Goal: Information Seeking & Learning: Learn about a topic

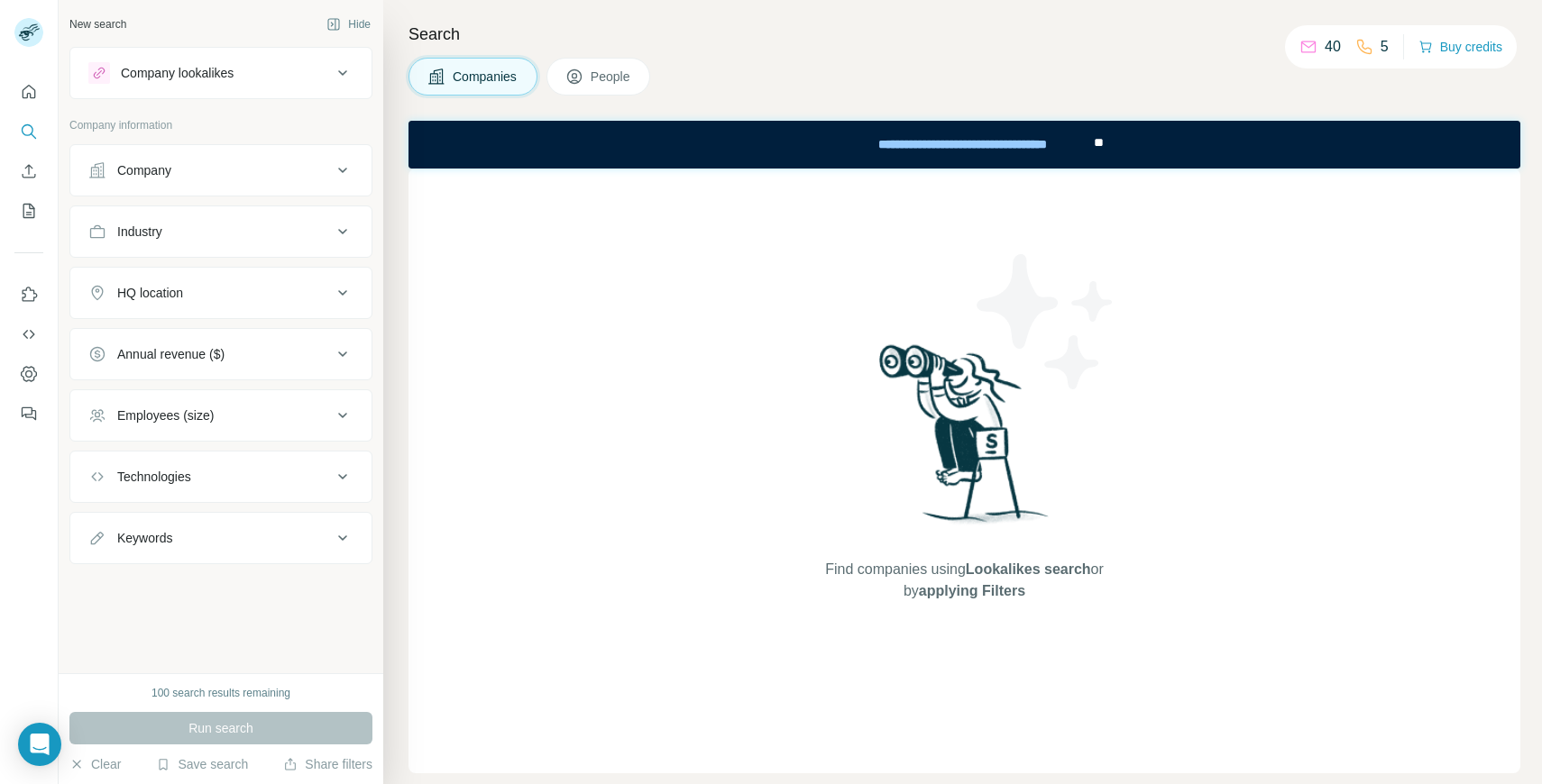
click at [603, 87] on button "People" at bounding box center [598, 76] width 104 height 38
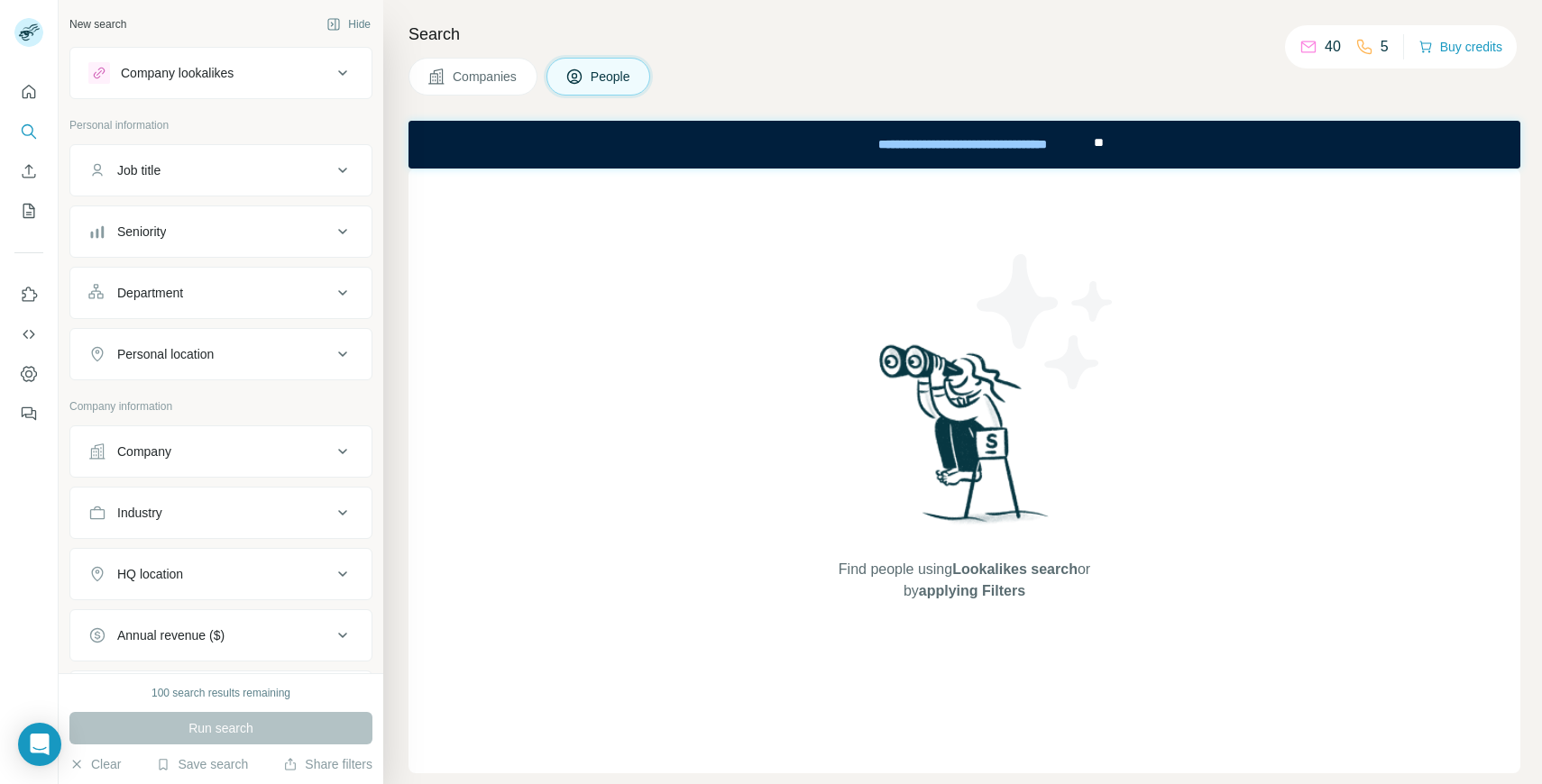
click at [476, 68] on span "Companies" at bounding box center [486, 77] width 66 height 18
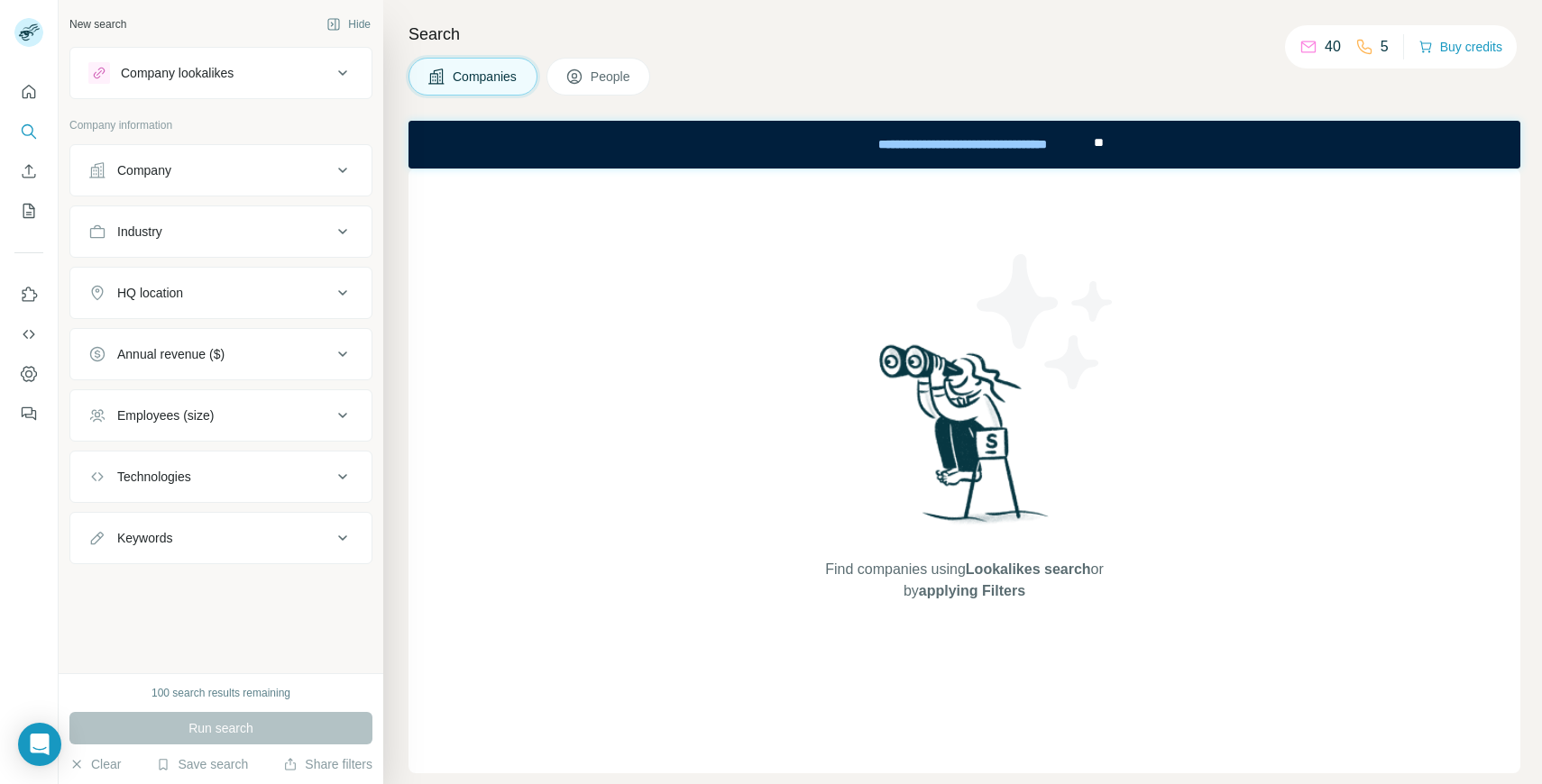
click at [151, 74] on div "Company lookalikes" at bounding box center [177, 73] width 113 height 18
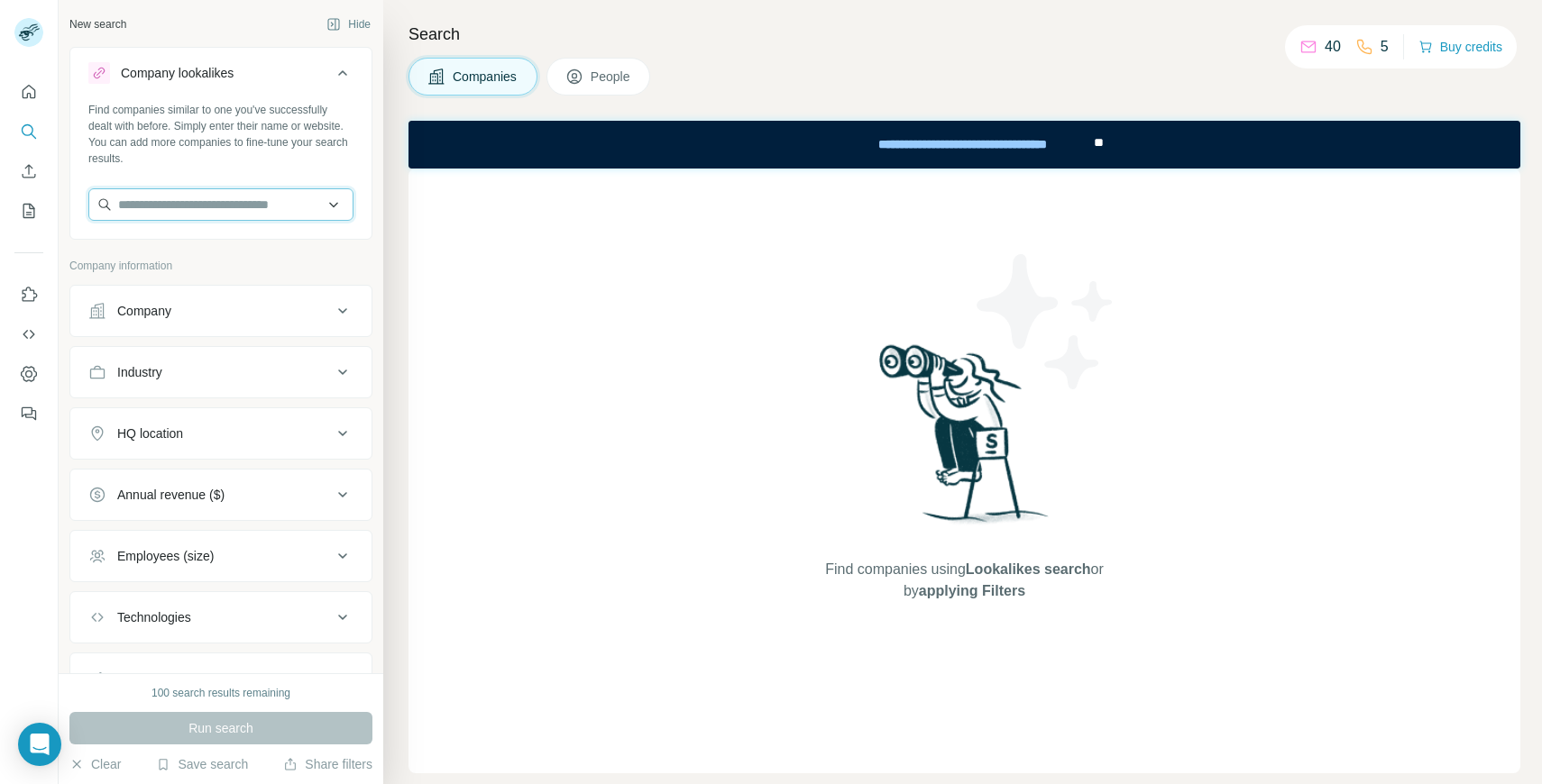
click at [210, 200] on input "text" at bounding box center [221, 204] width 265 height 32
type input "**********"
click at [467, 78] on span "Companies" at bounding box center [486, 77] width 66 height 18
click at [132, 308] on div "Company" at bounding box center [144, 311] width 54 height 18
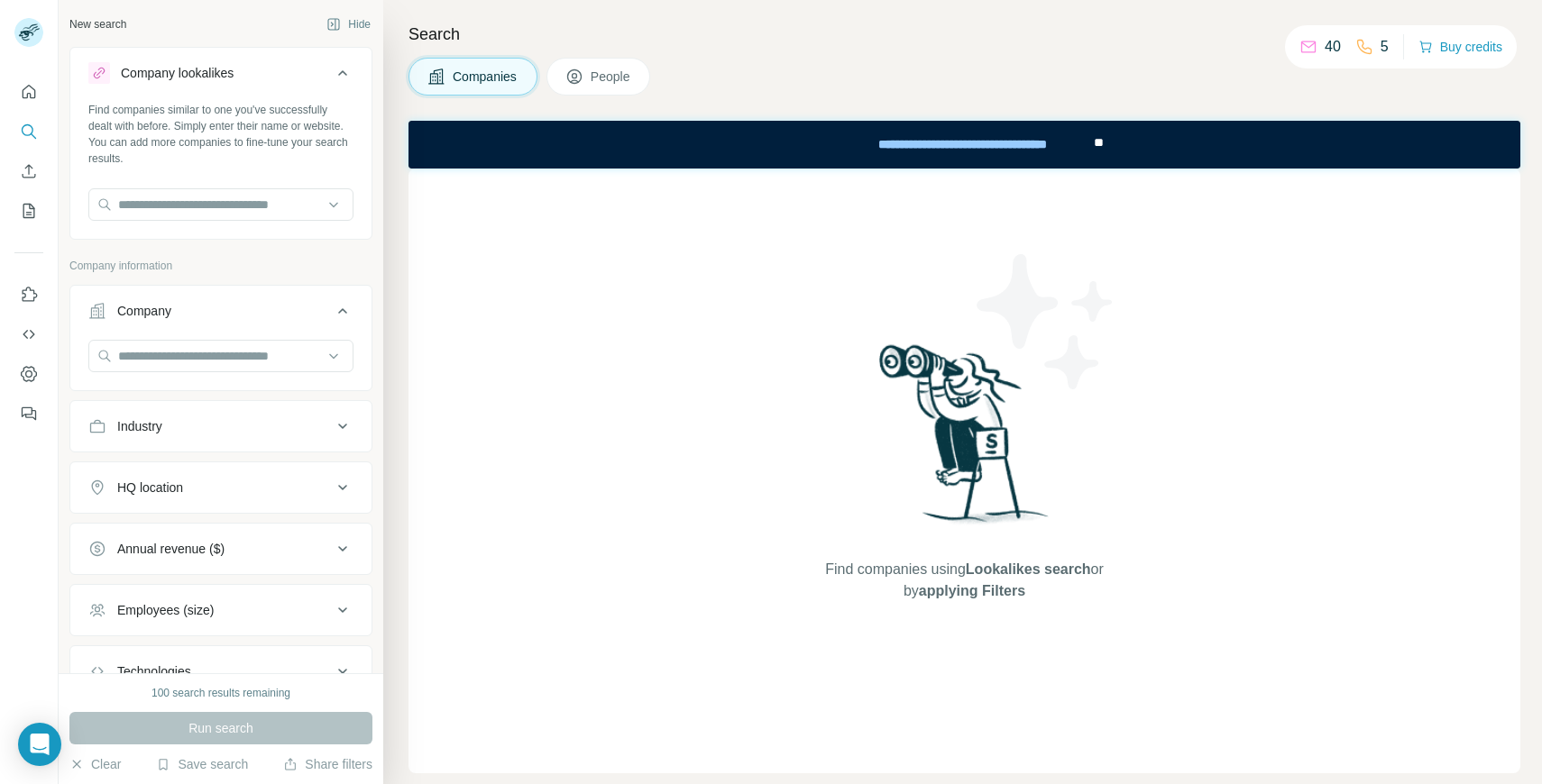
click at [132, 308] on div "Company" at bounding box center [144, 311] width 54 height 18
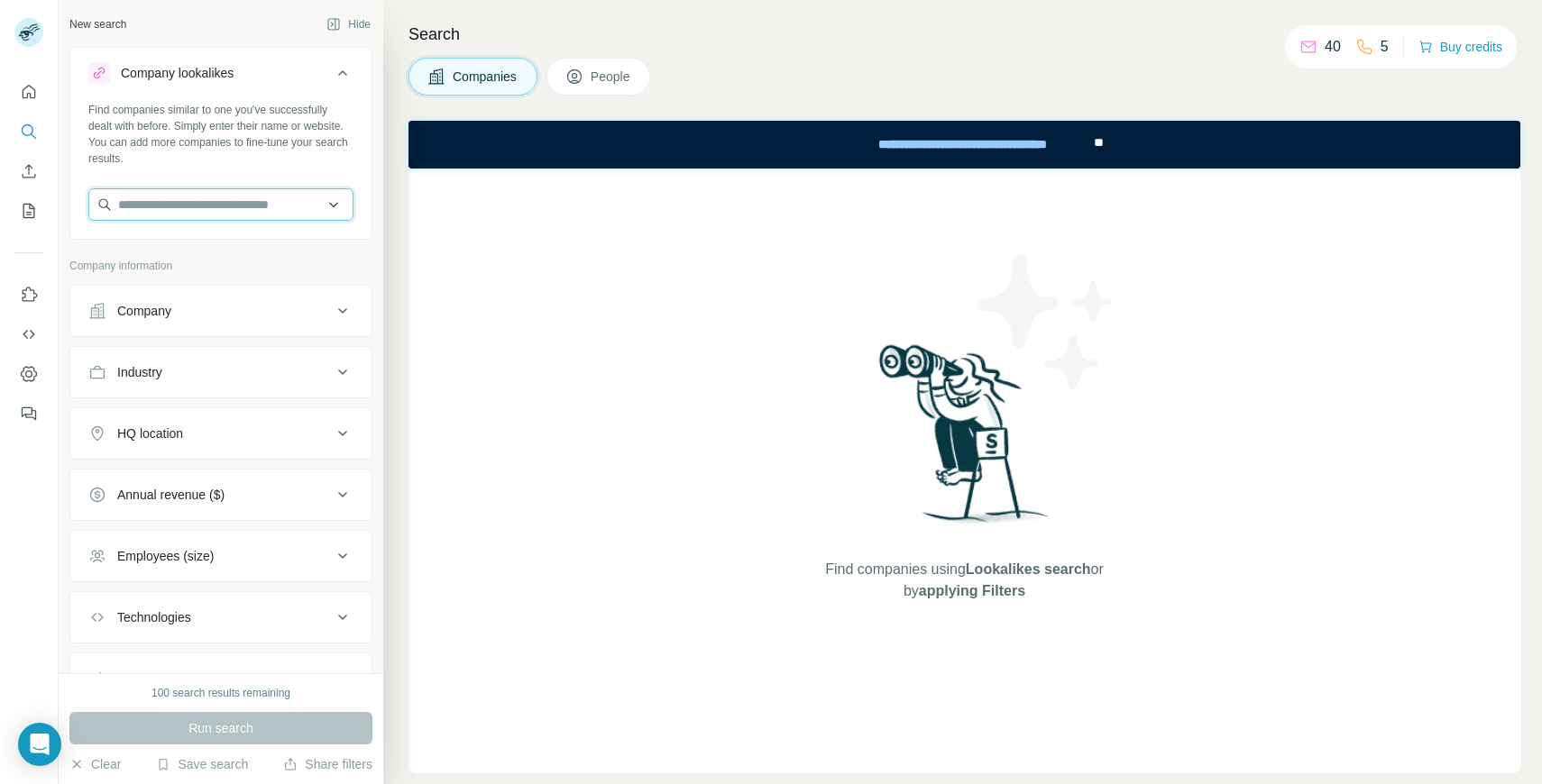
click at [189, 200] on input "text" at bounding box center [221, 204] width 265 height 32
click at [598, 75] on span "People" at bounding box center [611, 77] width 41 height 18
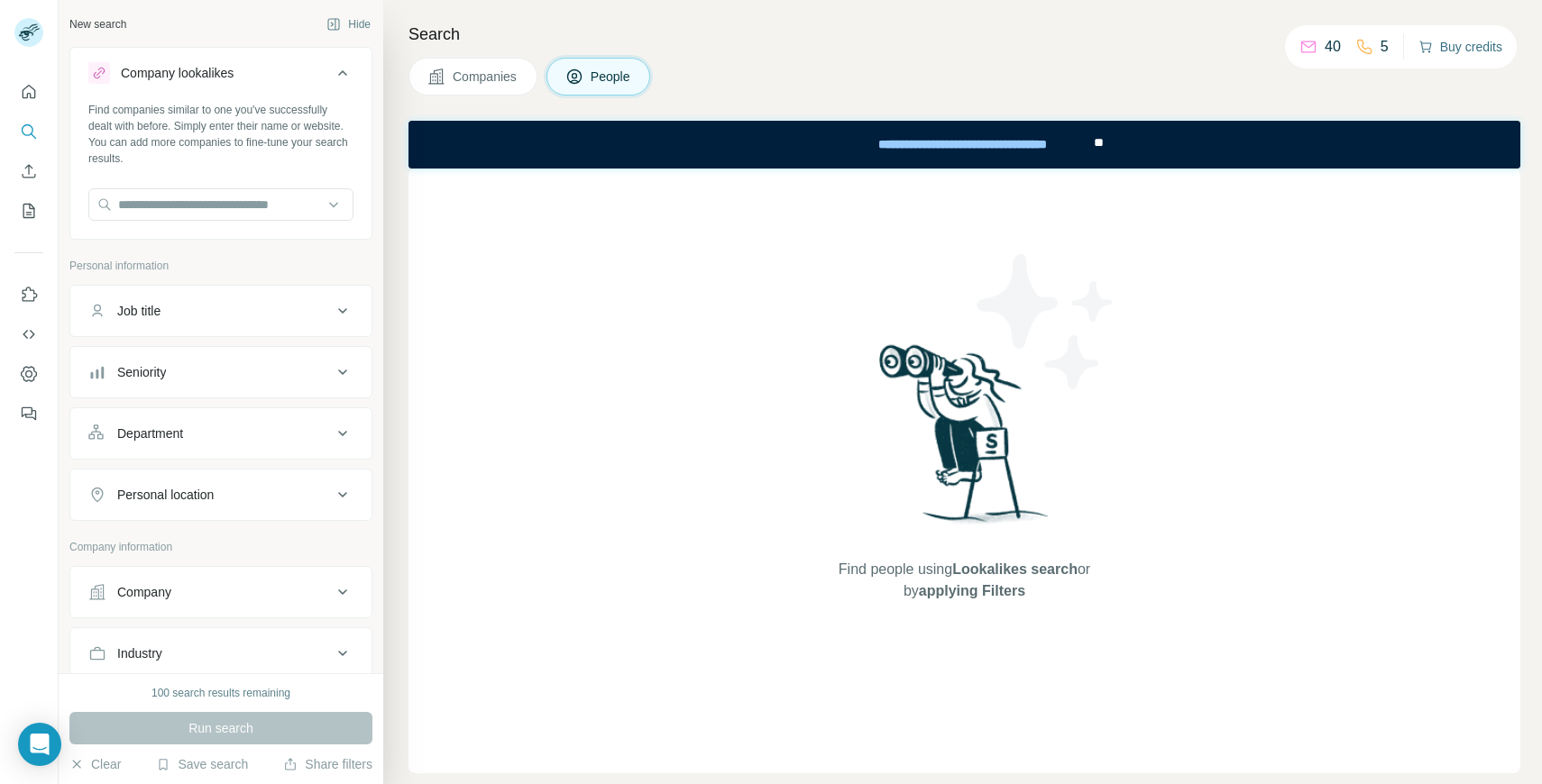
click at [1457, 46] on button "Buy credits" at bounding box center [1461, 47] width 84 height 26
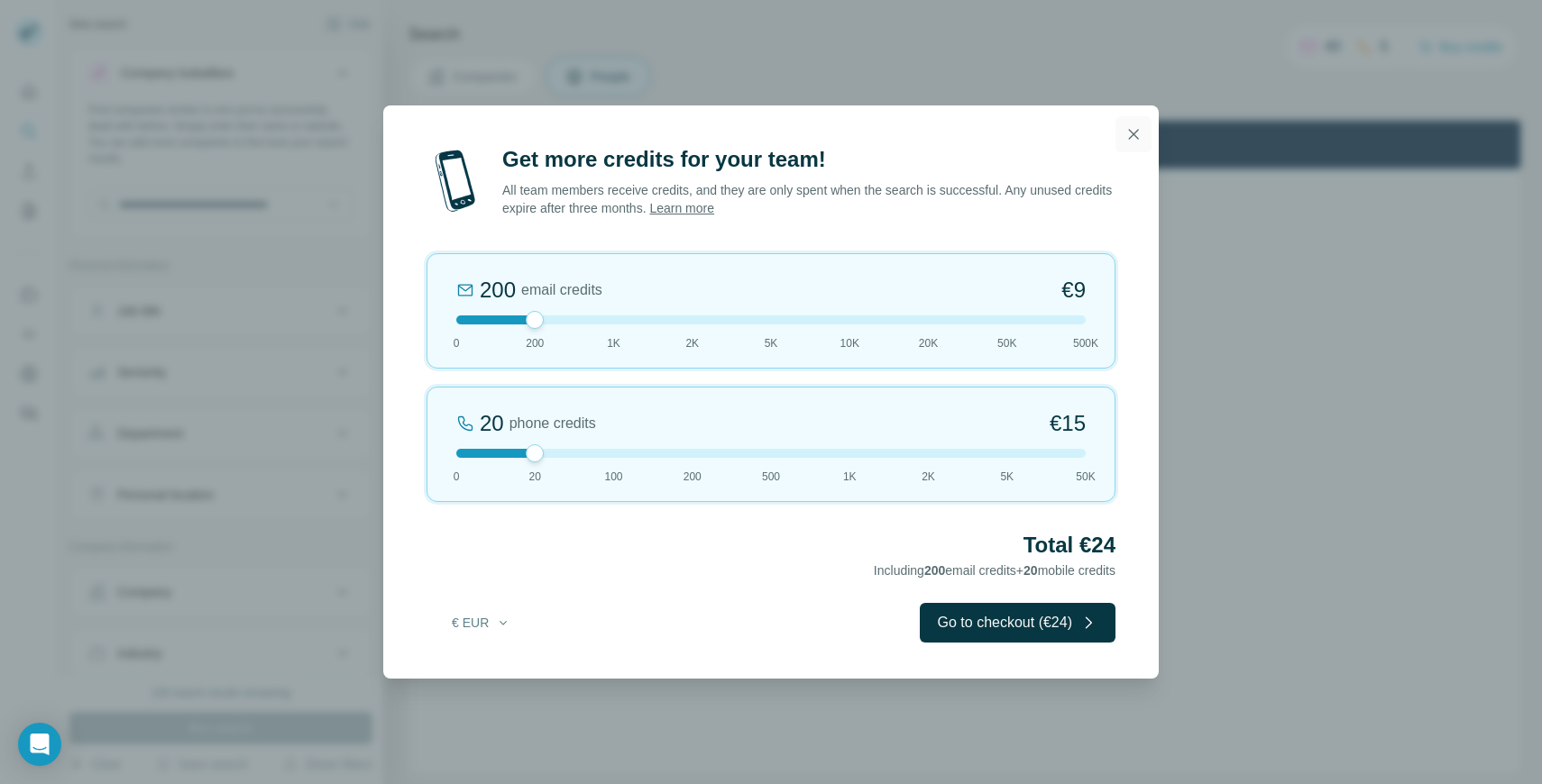
click at [1137, 135] on icon "button" at bounding box center [1134, 134] width 18 height 18
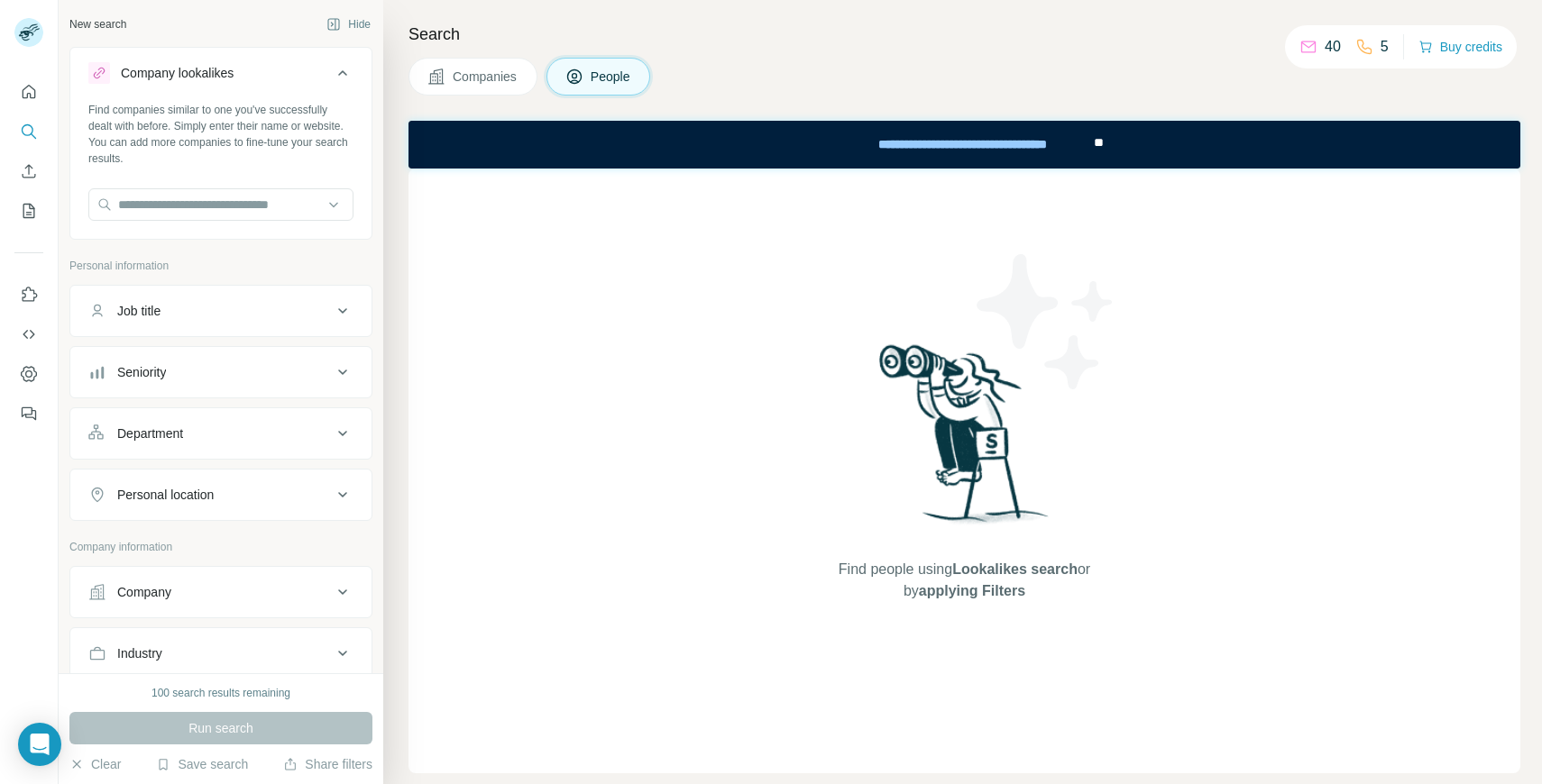
click at [145, 302] on div "Job title" at bounding box center [138, 311] width 43 height 18
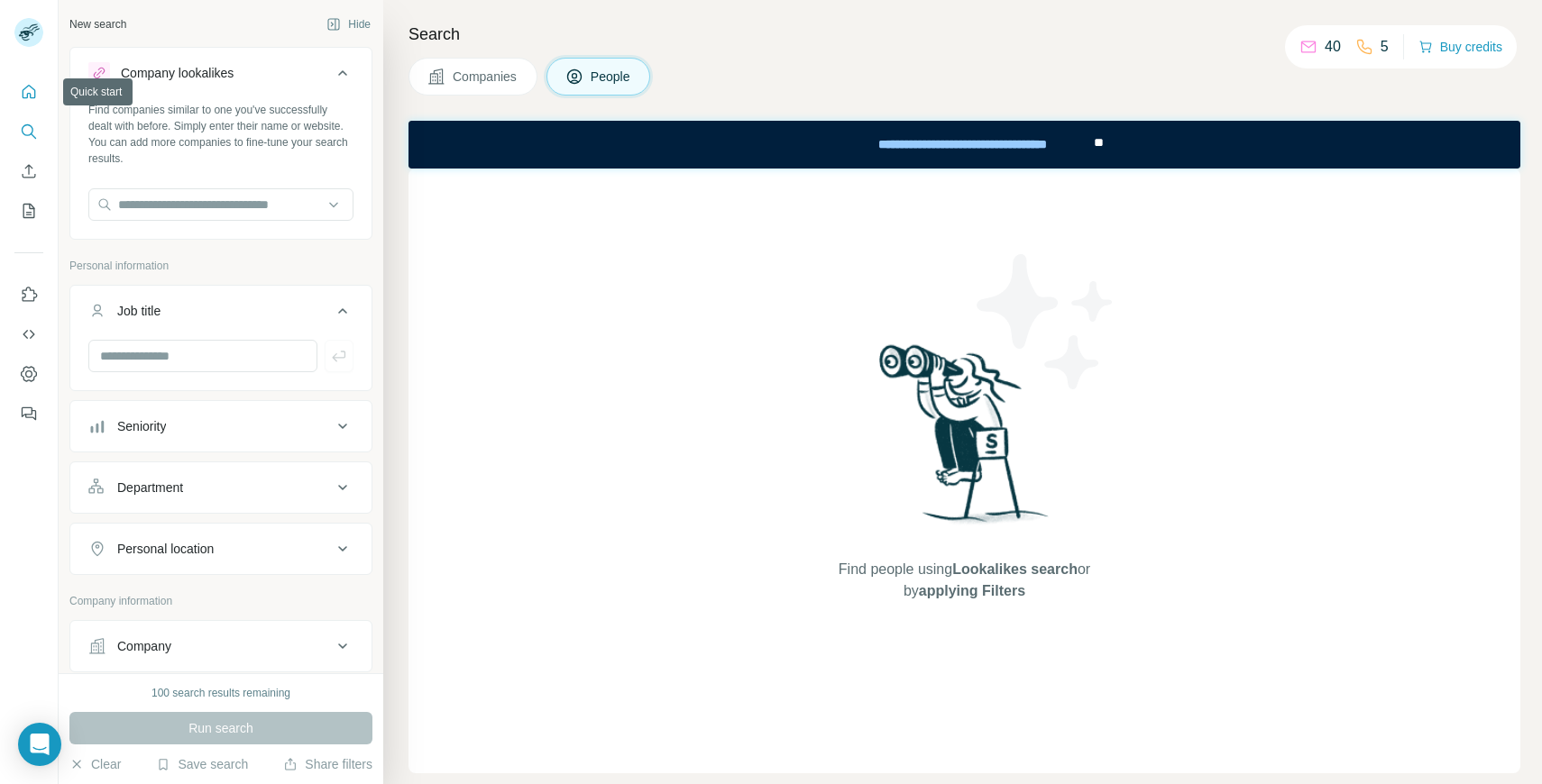
click at [31, 89] on icon "Quick start" at bounding box center [29, 91] width 14 height 14
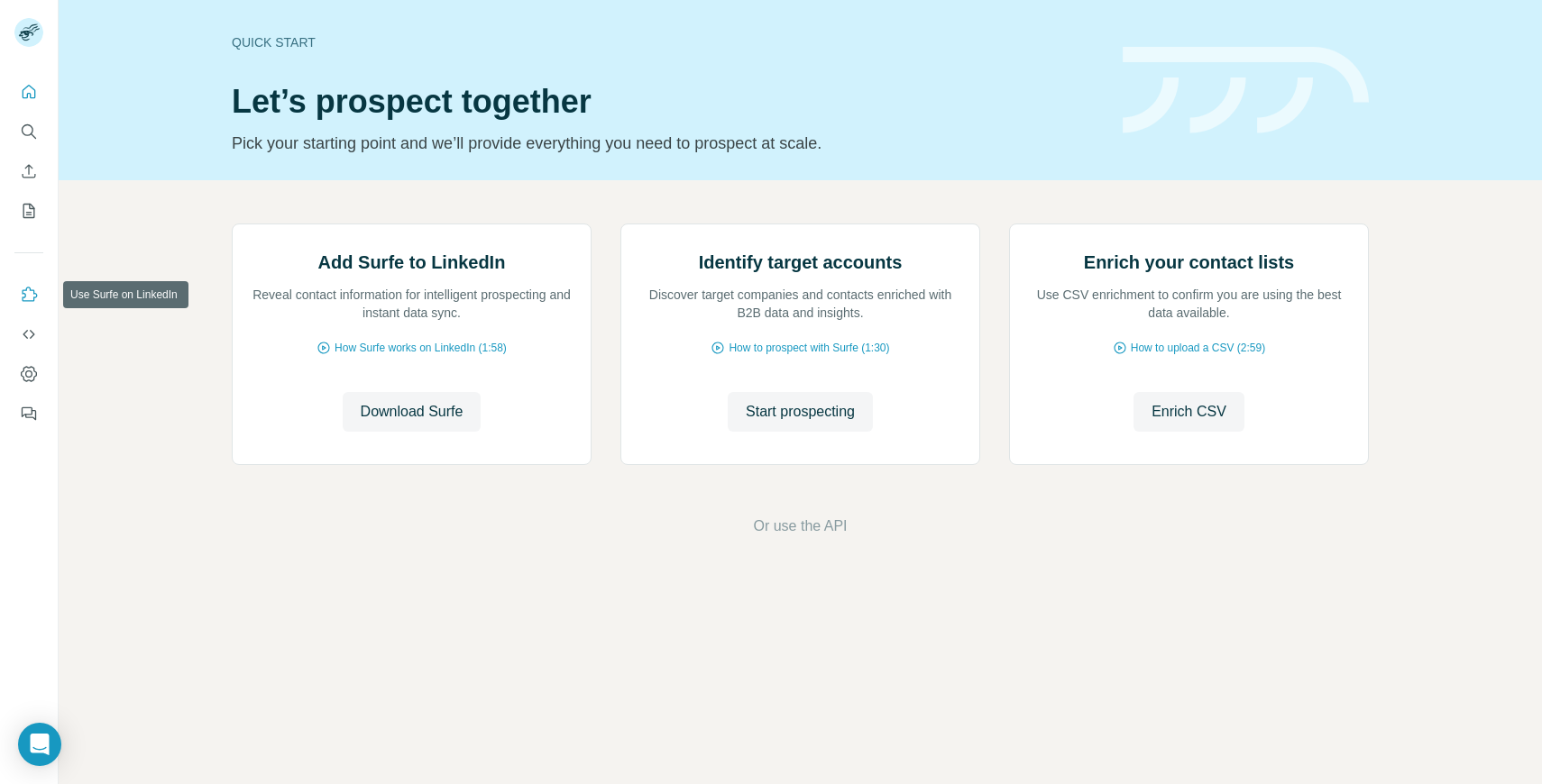
click at [26, 291] on icon "Use Surfe on LinkedIn" at bounding box center [29, 295] width 18 height 18
